Goal: Task Accomplishment & Management: Complete application form

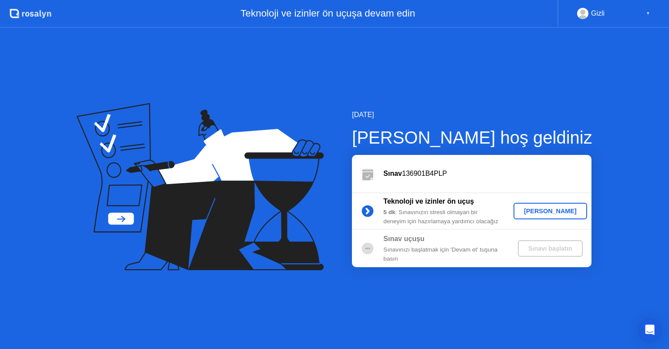
click at [541, 211] on div "[PERSON_NAME]" at bounding box center [550, 211] width 67 height 7
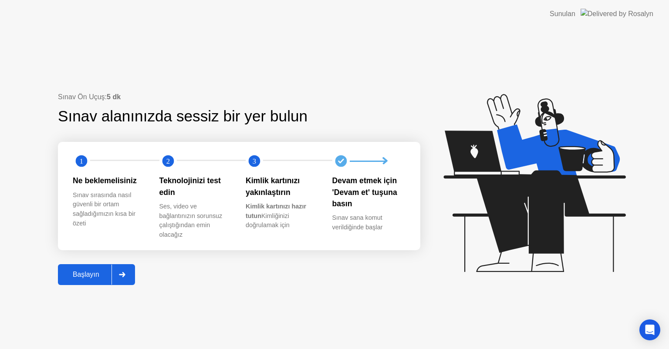
click at [91, 271] on div "Başlayın" at bounding box center [86, 275] width 51 height 8
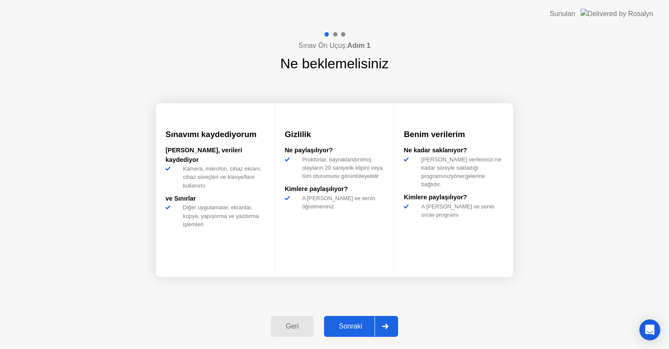
click at [362, 323] on div "Sonraki" at bounding box center [351, 327] width 48 height 8
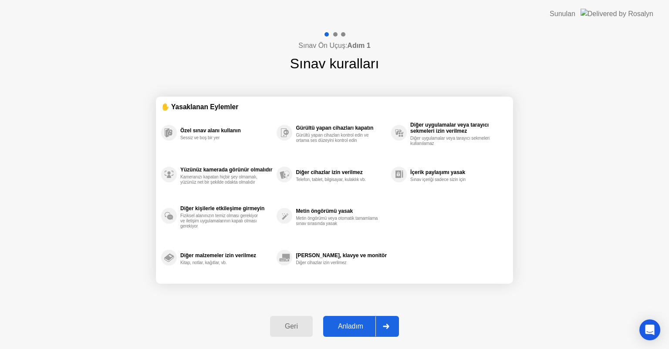
click at [295, 324] on div "Geri" at bounding box center [291, 327] width 37 height 8
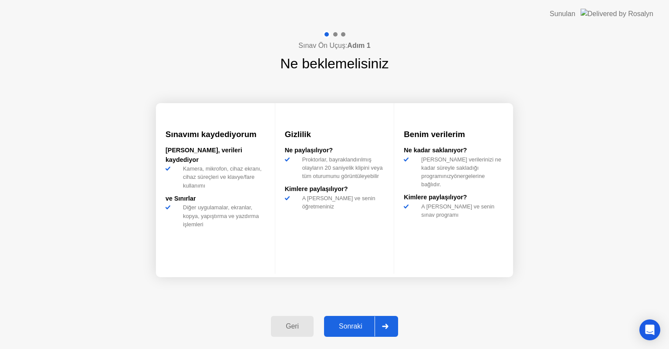
click at [368, 326] on div "Sonraki" at bounding box center [351, 327] width 48 height 8
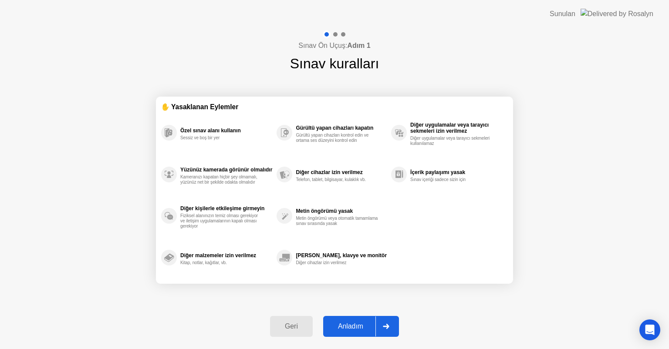
click at [369, 323] on div "Anladım" at bounding box center [351, 327] width 50 height 8
select select "**********"
select select "*******"
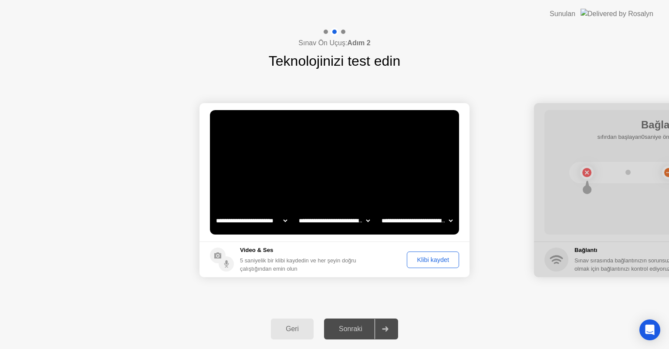
click at [436, 265] on button "Klibi kaydet" at bounding box center [433, 260] width 52 height 17
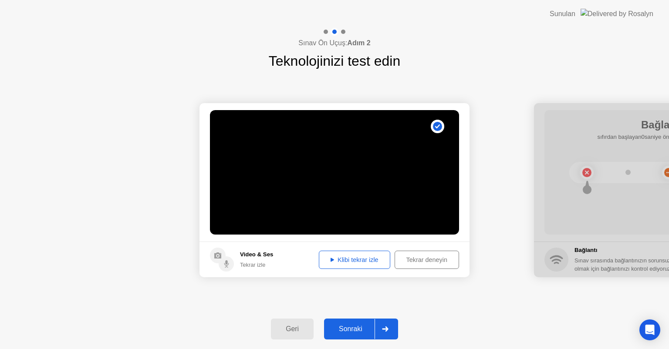
click at [428, 264] on button "Tekrar deneyin" at bounding box center [427, 260] width 64 height 18
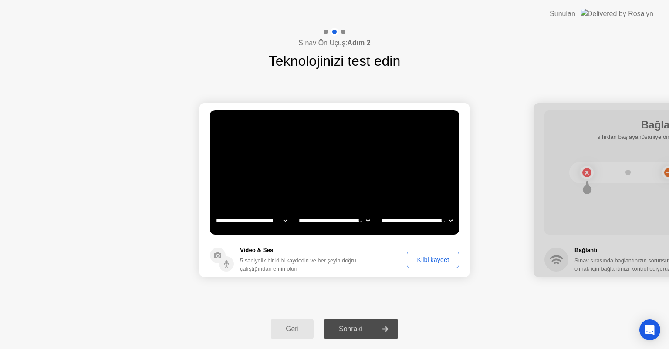
click at [427, 263] on div "Klibi kaydet" at bounding box center [433, 260] width 46 height 7
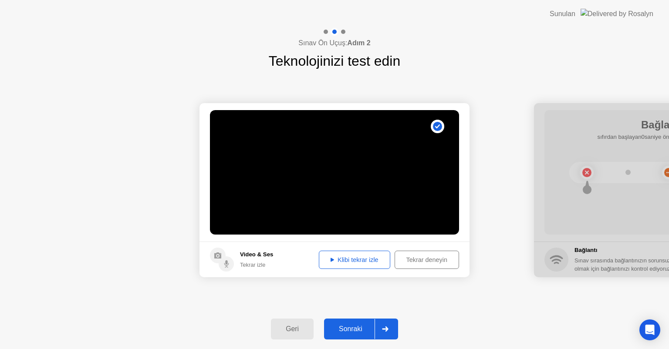
click at [354, 254] on button "Klibi tekrar izle" at bounding box center [354, 260] width 71 height 18
click at [358, 325] on div "Sonraki" at bounding box center [351, 329] width 48 height 8
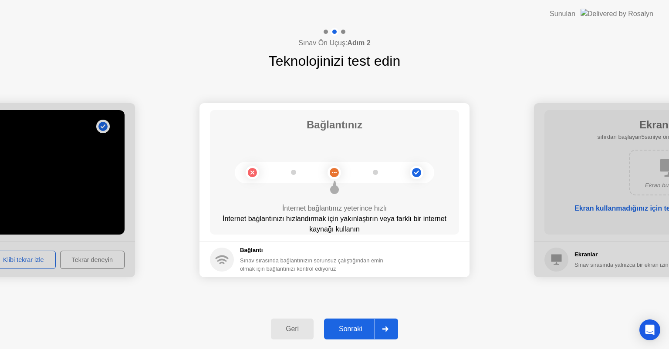
click at [373, 331] on div "Sonraki" at bounding box center [351, 329] width 48 height 8
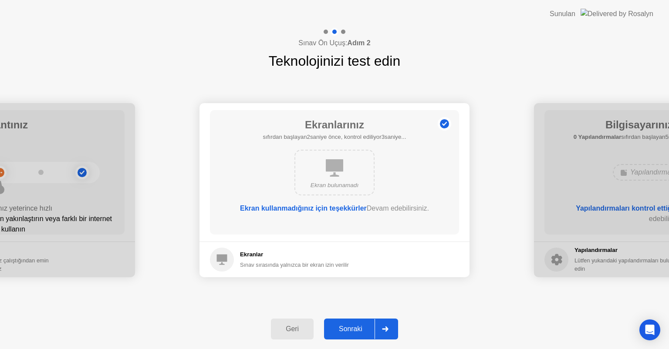
click at [366, 222] on div "Ekran kullanmadığınız için teşekkürler Devam edebilirsiniz." at bounding box center [335, 215] width 200 height 24
click at [360, 327] on div "Sonraki" at bounding box center [351, 329] width 48 height 8
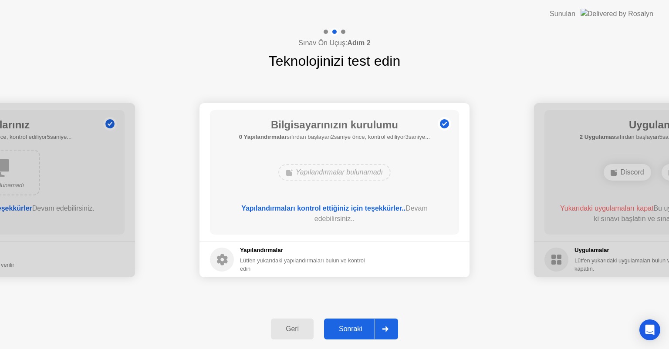
click at [360, 327] on div "Sonraki" at bounding box center [351, 329] width 48 height 8
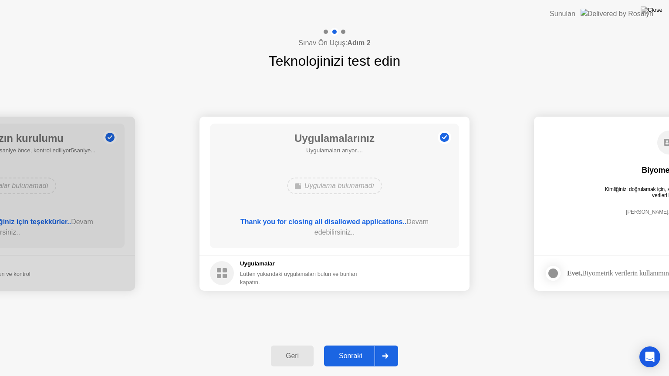
click at [349, 310] on div "**********" at bounding box center [334, 203] width 669 height 265
click at [363, 349] on div "Sonraki" at bounding box center [351, 356] width 48 height 8
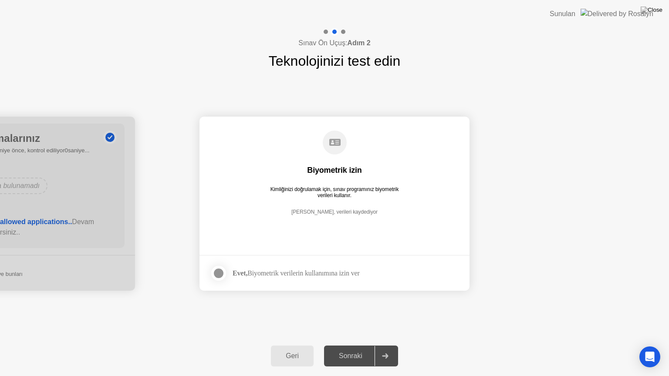
click at [217, 272] on div at bounding box center [218, 273] width 10 height 10
click at [345, 347] on button "Sonraki" at bounding box center [361, 356] width 74 height 21
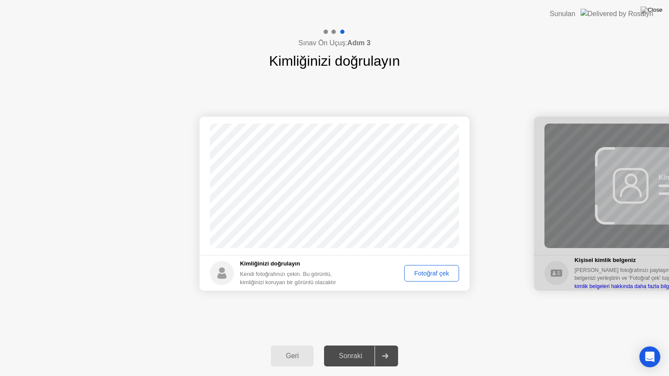
click at [360, 349] on div "Sonraki" at bounding box center [351, 356] width 48 height 8
click at [440, 271] on div "Fotoğraf çek" at bounding box center [431, 273] width 49 height 7
click at [354, 349] on div "Sonraki" at bounding box center [351, 356] width 48 height 8
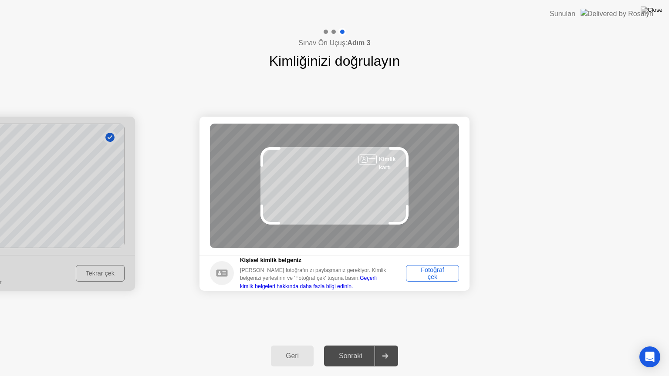
click at [426, 274] on div "Fotoğraf çek" at bounding box center [432, 274] width 47 height 14
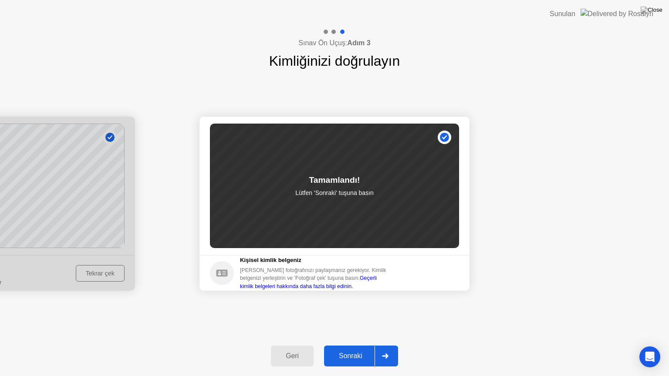
drag, startPoint x: 426, startPoint y: 274, endPoint x: 349, endPoint y: 352, distance: 110.0
click at [349, 349] on div "Sınav Ön Uçuş: Adım 3 Kimliğinizi doğrulayın Başarılı Fotoğraf doğru Kimliğiniz…" at bounding box center [334, 202] width 669 height 349
click at [349, 349] on div "Sonraki" at bounding box center [351, 356] width 48 height 8
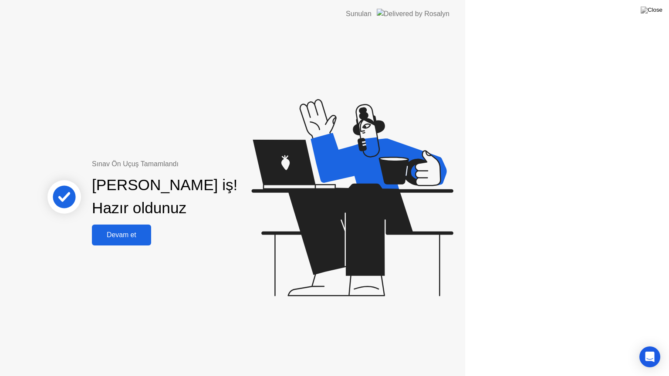
click at [349, 349] on div "Sınav Ön Uçuş Tamamlandı [PERSON_NAME] iş! Hazır oldunuz [PERSON_NAME] et" at bounding box center [232, 202] width 465 height 349
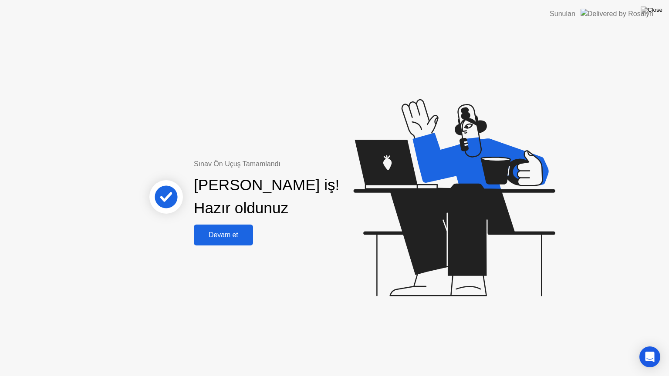
click at [216, 238] on div "Devam et" at bounding box center [223, 235] width 54 height 8
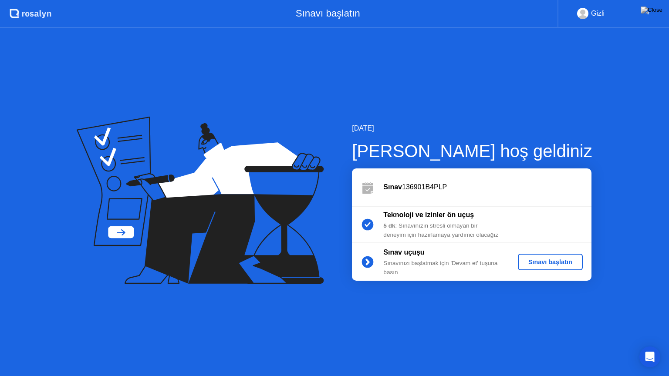
click at [535, 262] on div "Sınavı başlatın" at bounding box center [551, 262] width 58 height 7
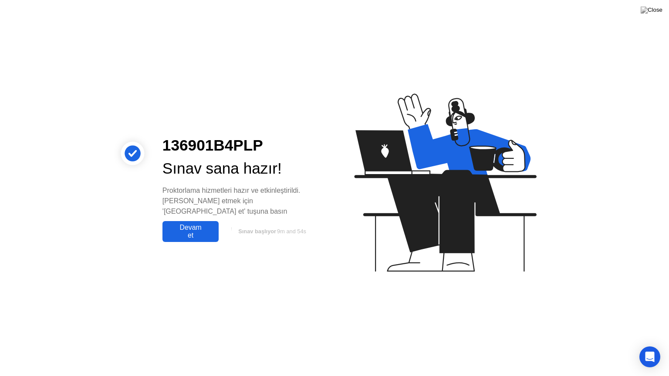
click at [187, 224] on div "Devam et" at bounding box center [190, 232] width 51 height 16
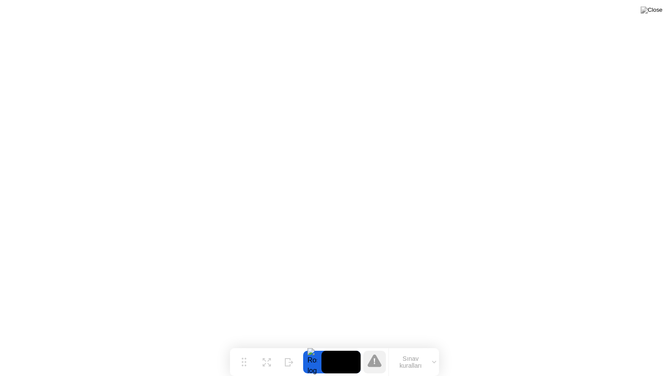
click at [412, 349] on button "Sınav kuralları" at bounding box center [414, 362] width 50 height 15
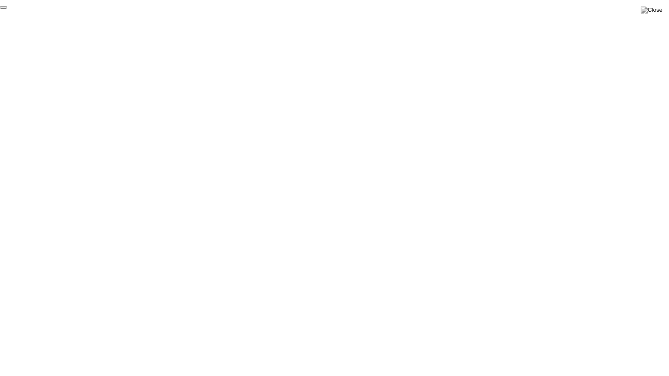
click div "End Proctoring Session"
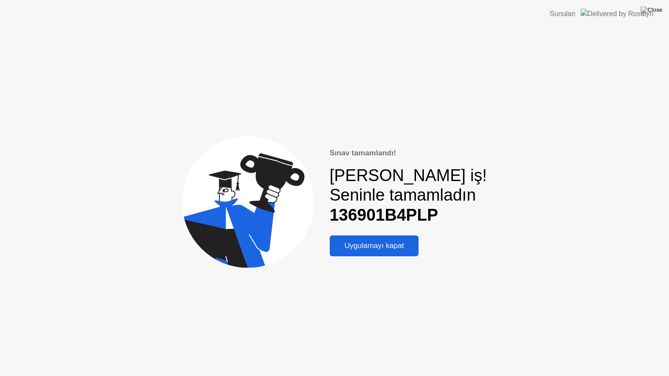
click at [366, 244] on div "Uygulamayı kapat" at bounding box center [374, 246] width 84 height 9
